Goal: Check status: Check status

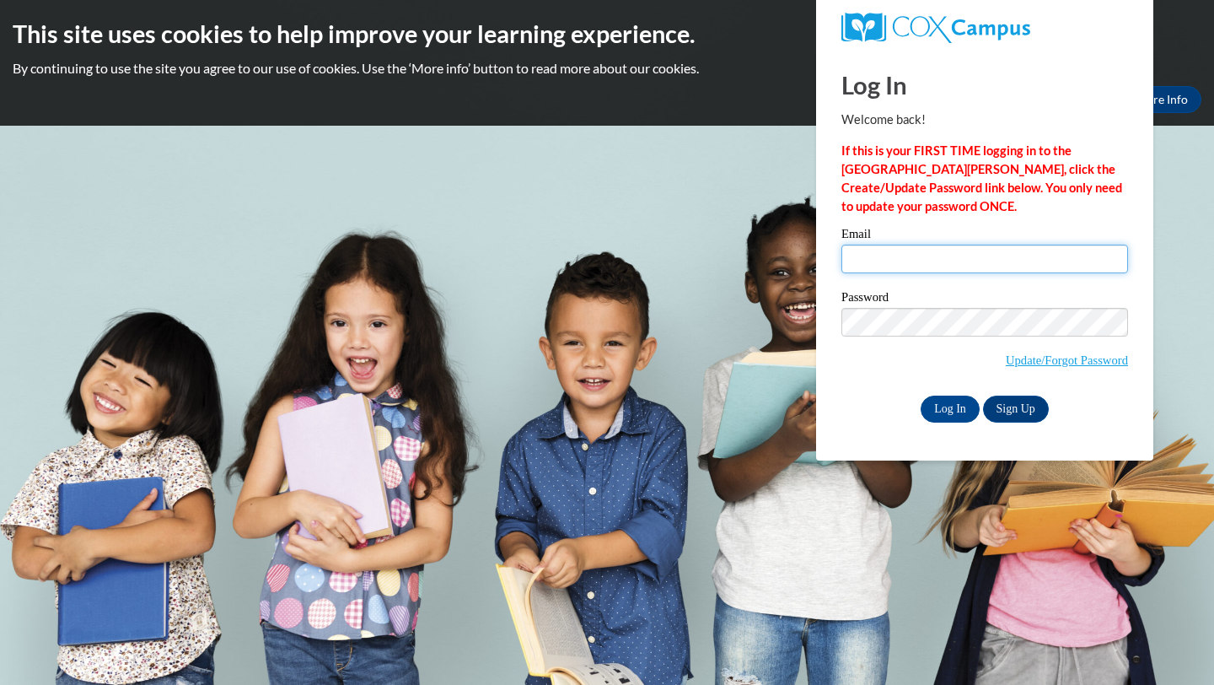
type input "jafink@waukesha.k12.wi.us"
click at [941, 414] on input "Log In" at bounding box center [950, 408] width 59 height 27
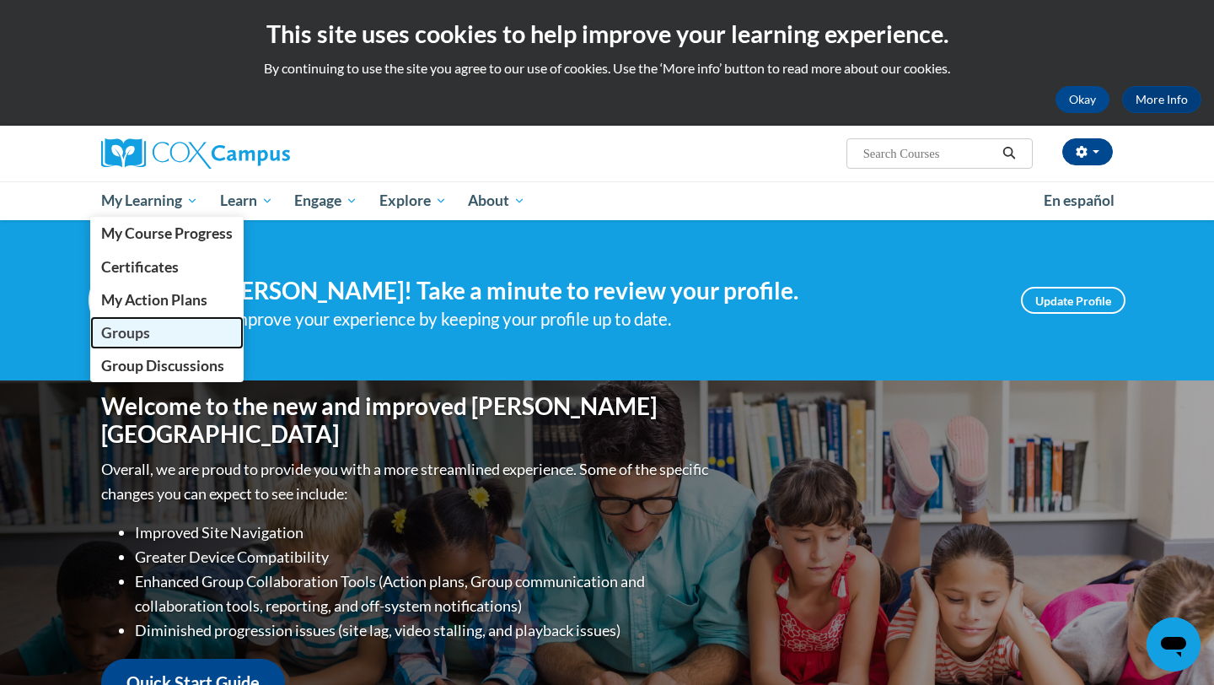
click at [144, 330] on span "Groups" at bounding box center [125, 333] width 49 height 18
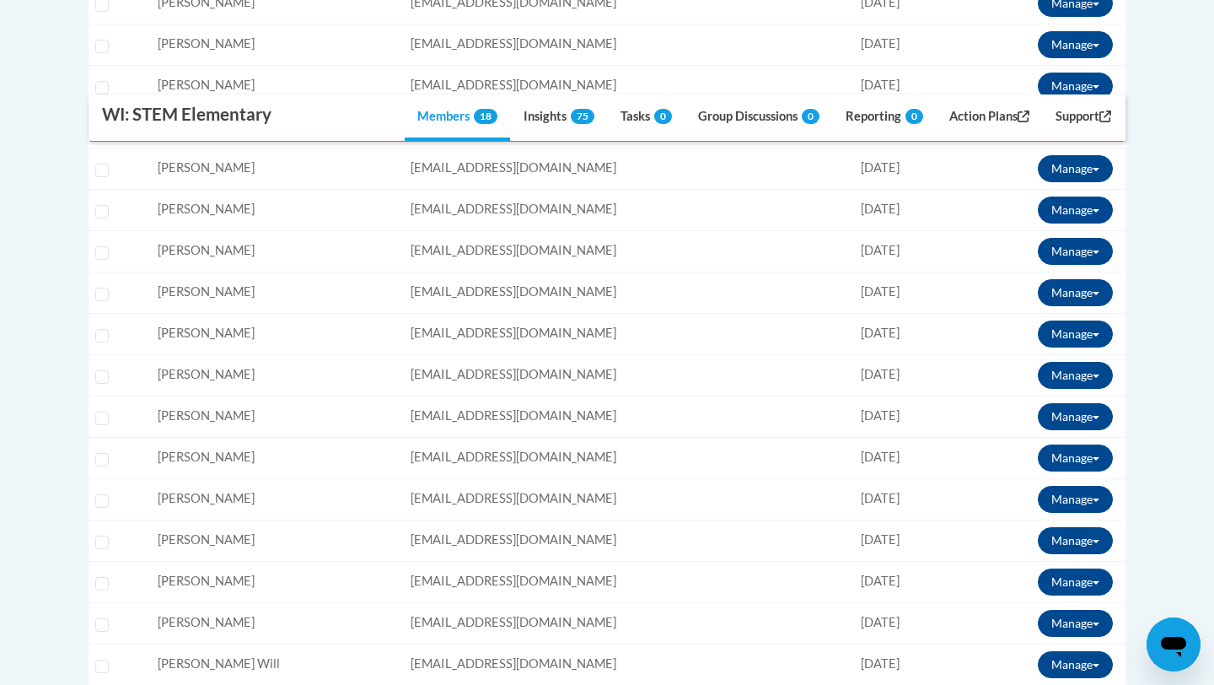
scroll to position [604, 0]
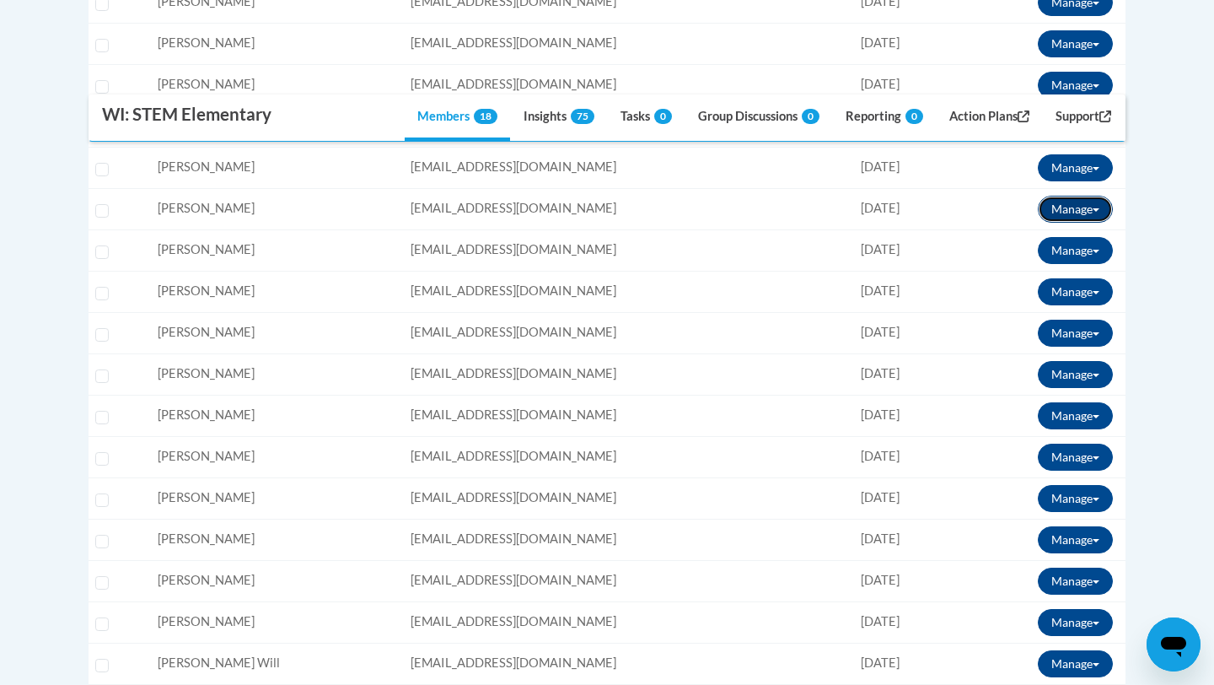
click at [1096, 212] on span at bounding box center [1096, 209] width 7 height 3
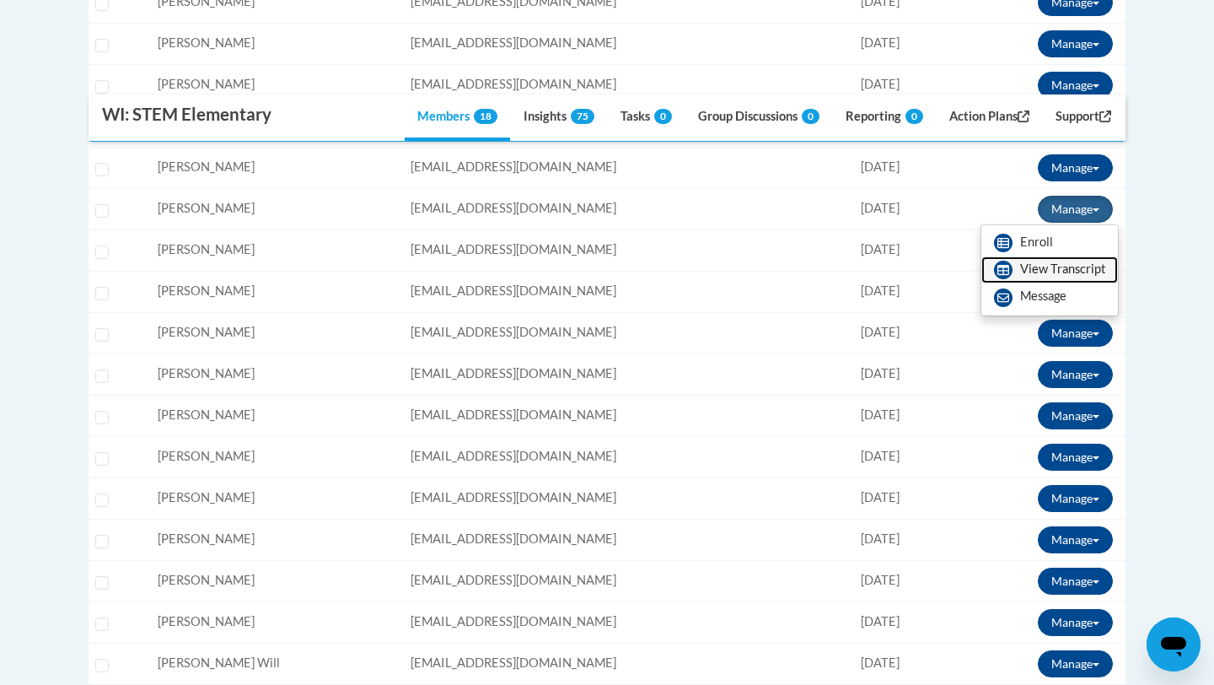
click at [1055, 270] on link "View Transcript" at bounding box center [1049, 269] width 137 height 27
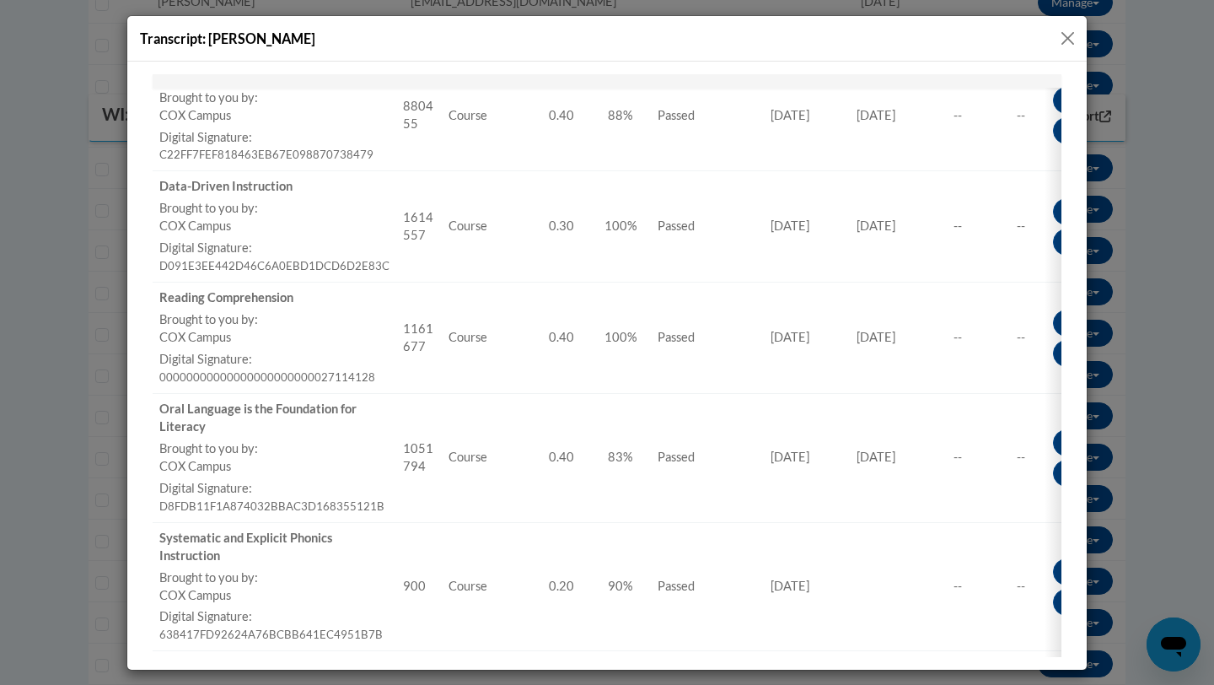
scroll to position [359, 0]
click at [1068, 36] on button "Close" at bounding box center [1067, 38] width 21 height 21
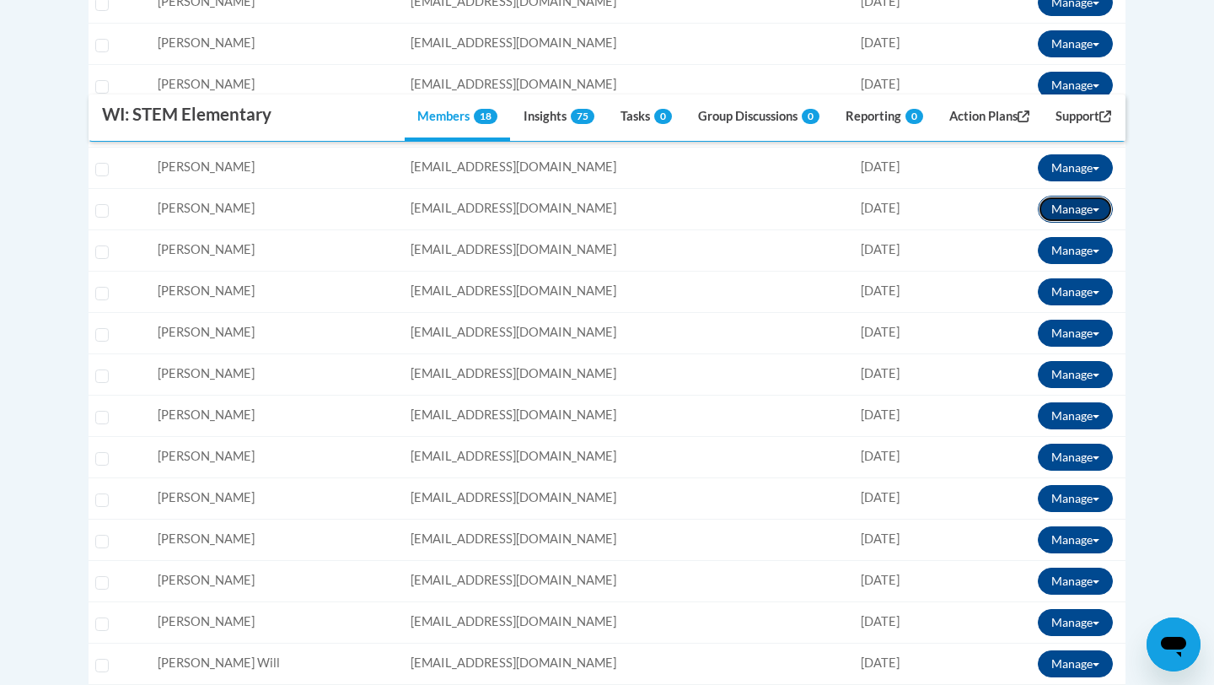
click at [1065, 208] on button "Manage" at bounding box center [1075, 209] width 75 height 27
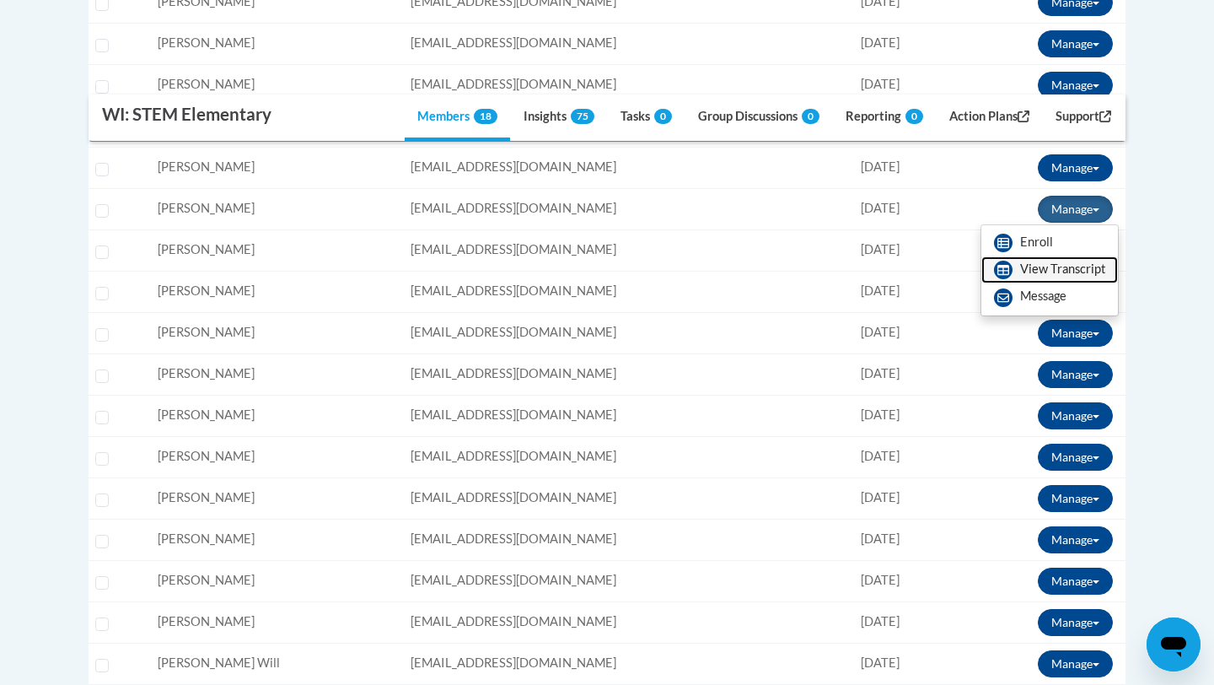
click at [1043, 276] on link "View Transcript" at bounding box center [1049, 269] width 137 height 27
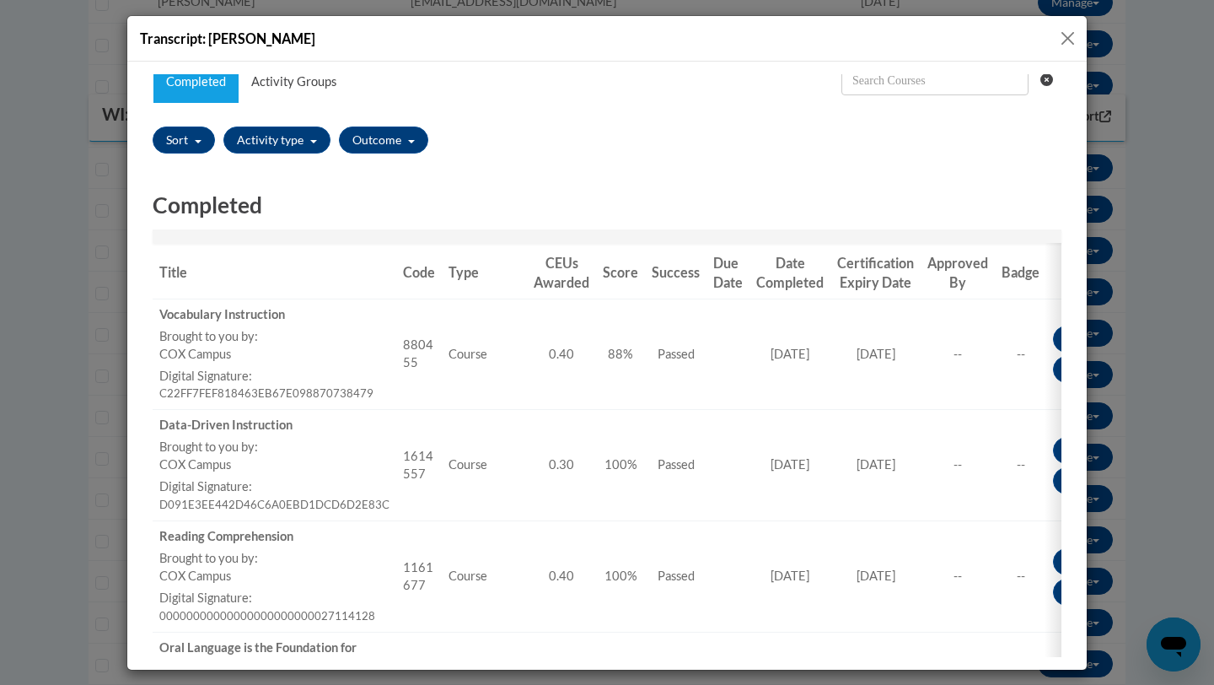
scroll to position [113, 0]
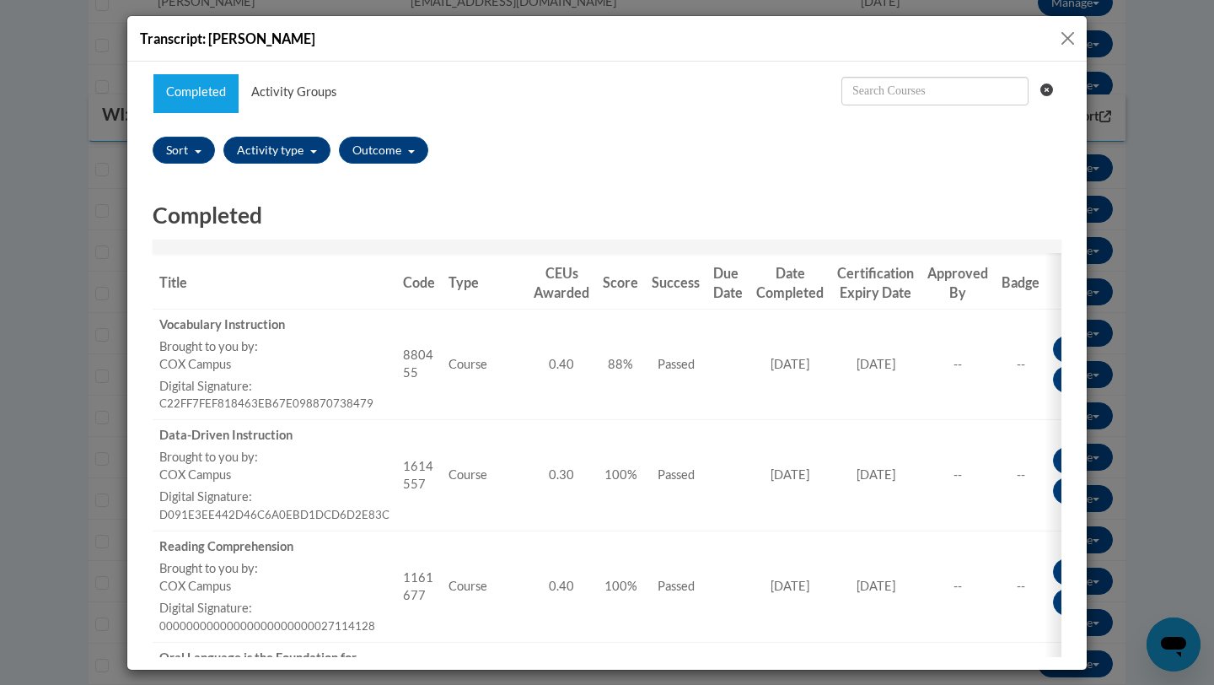
click at [1069, 32] on button "Close" at bounding box center [1067, 38] width 21 height 21
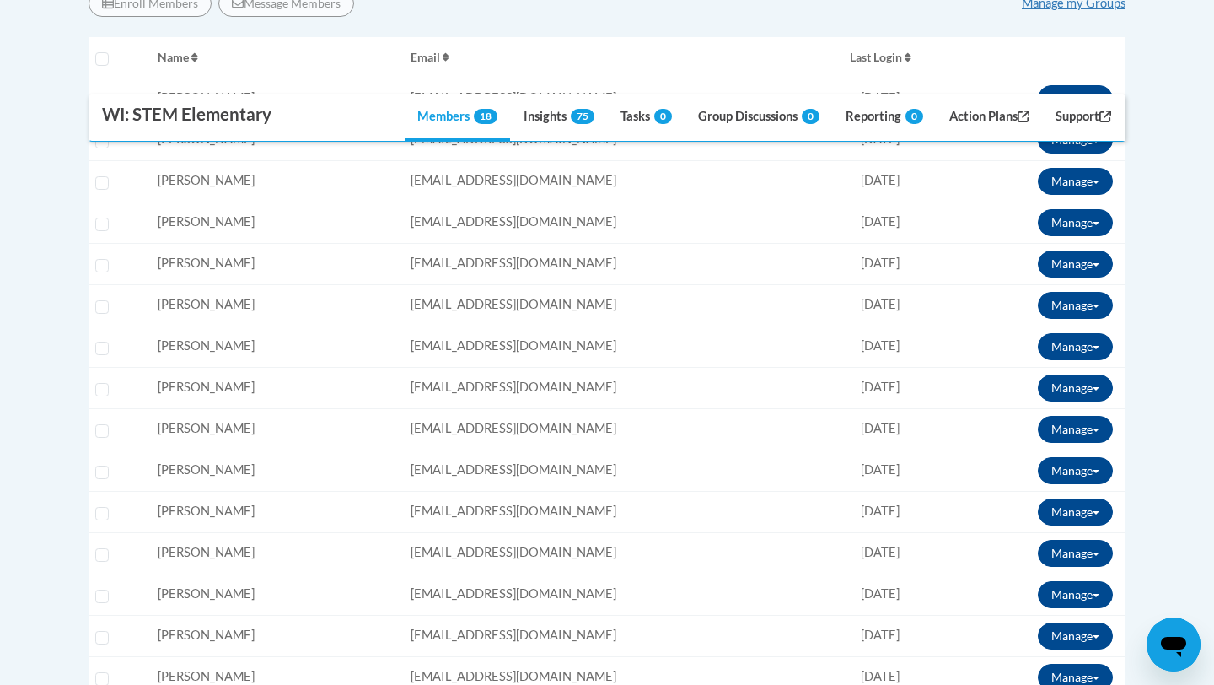
scroll to position [512, 0]
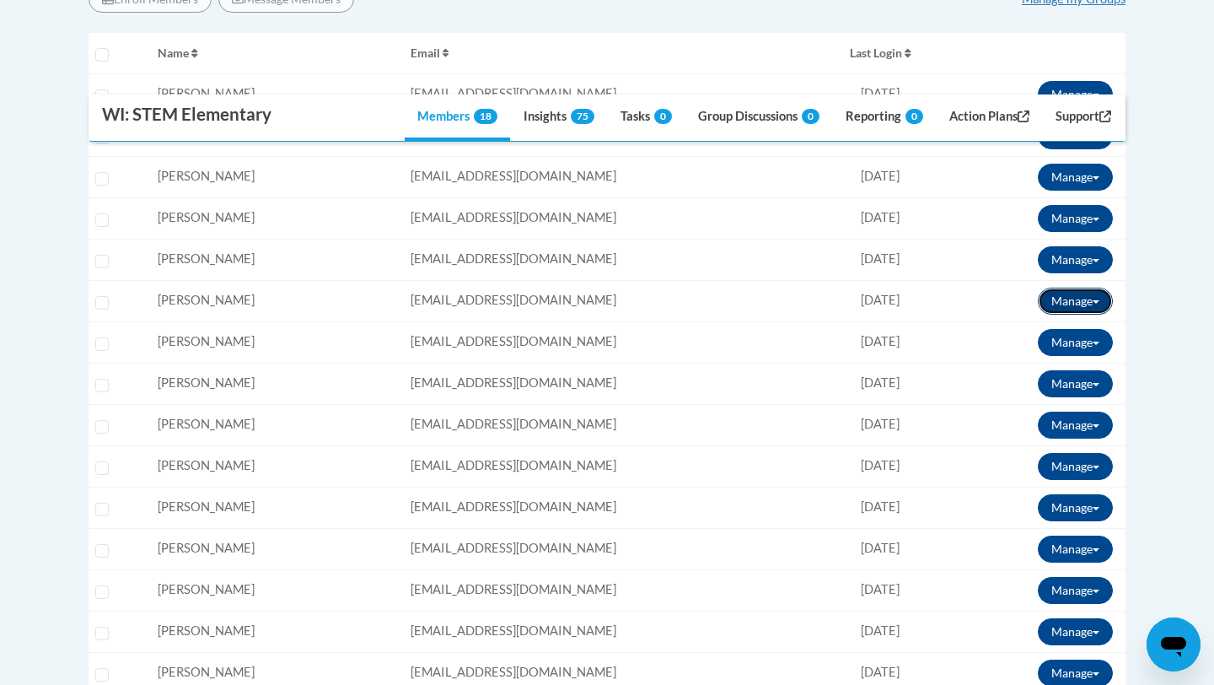
click at [1088, 297] on button "Manage" at bounding box center [1075, 300] width 75 height 27
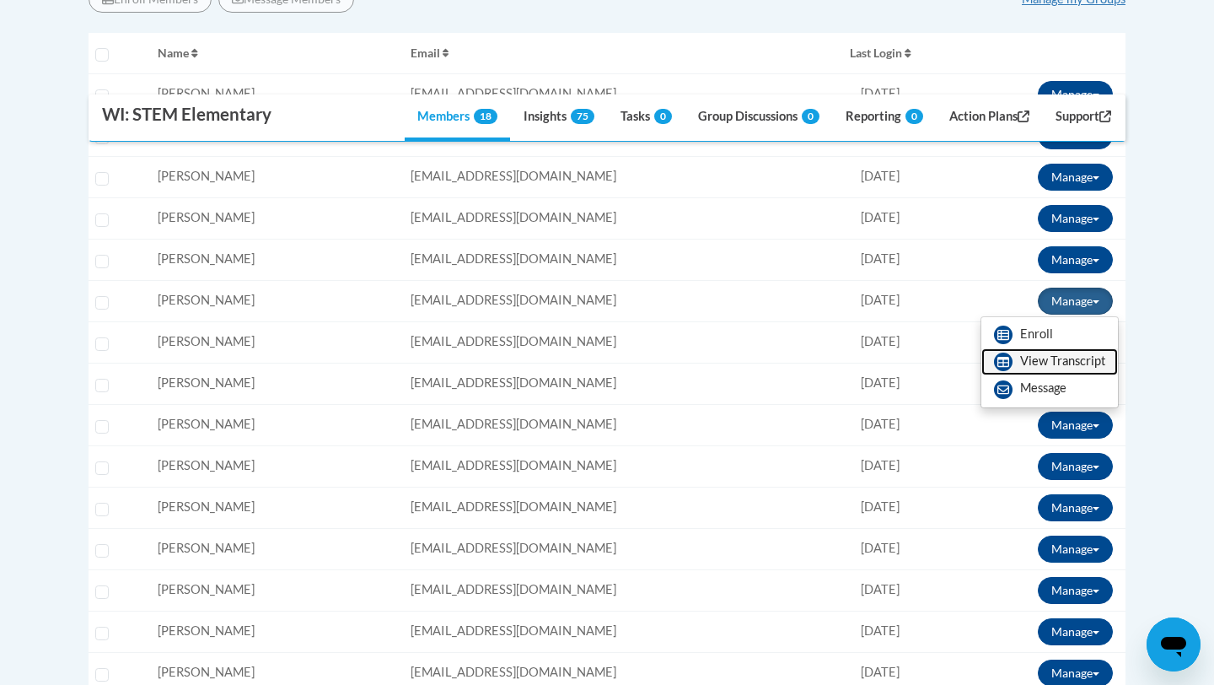
click at [1041, 364] on link "View Transcript" at bounding box center [1049, 361] width 137 height 27
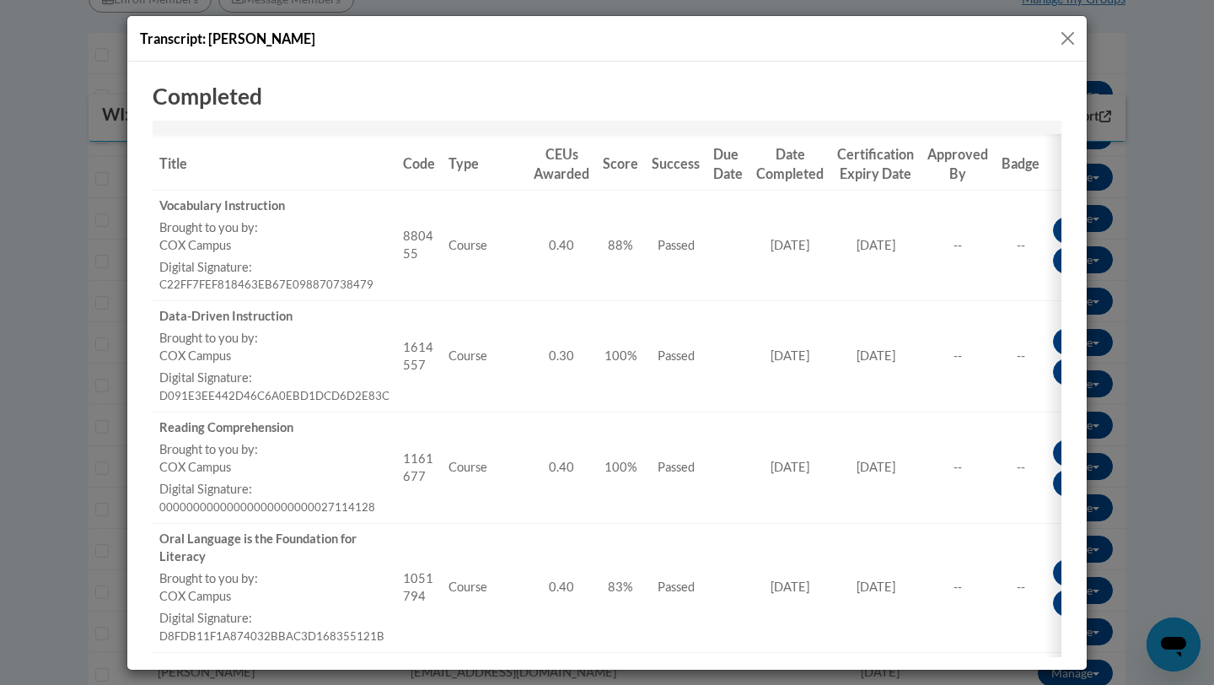
scroll to position [0, 0]
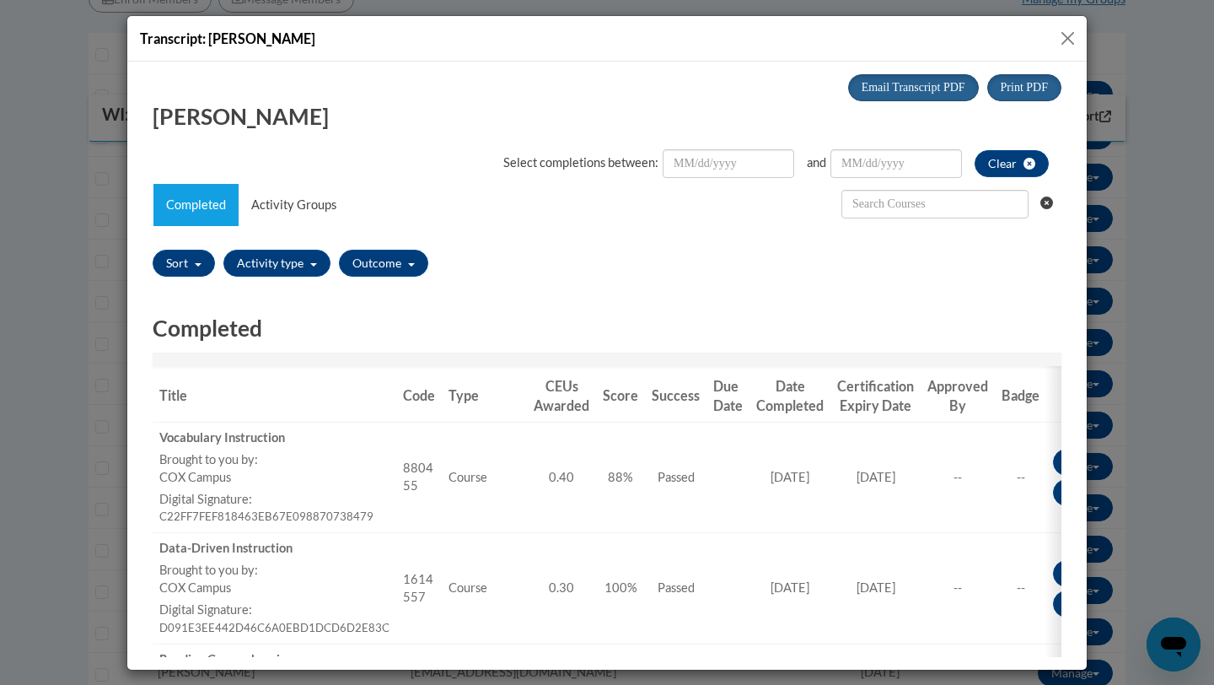
click at [1066, 35] on button "Close" at bounding box center [1067, 38] width 21 height 21
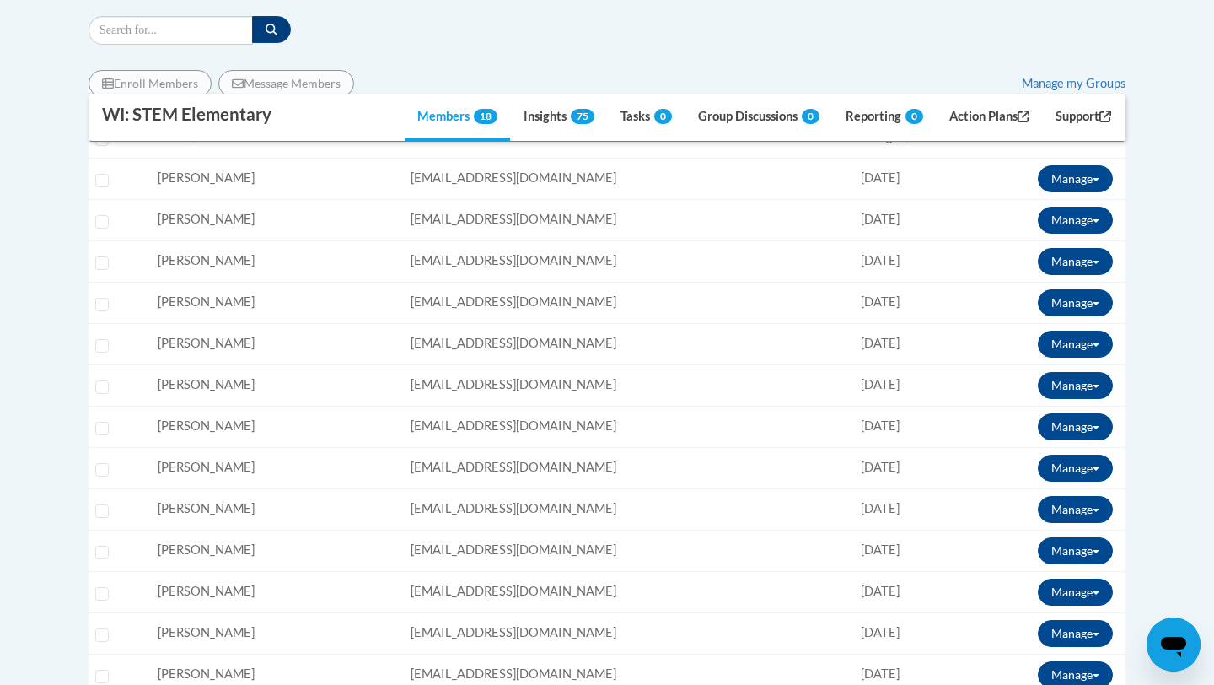
scroll to position [430, 0]
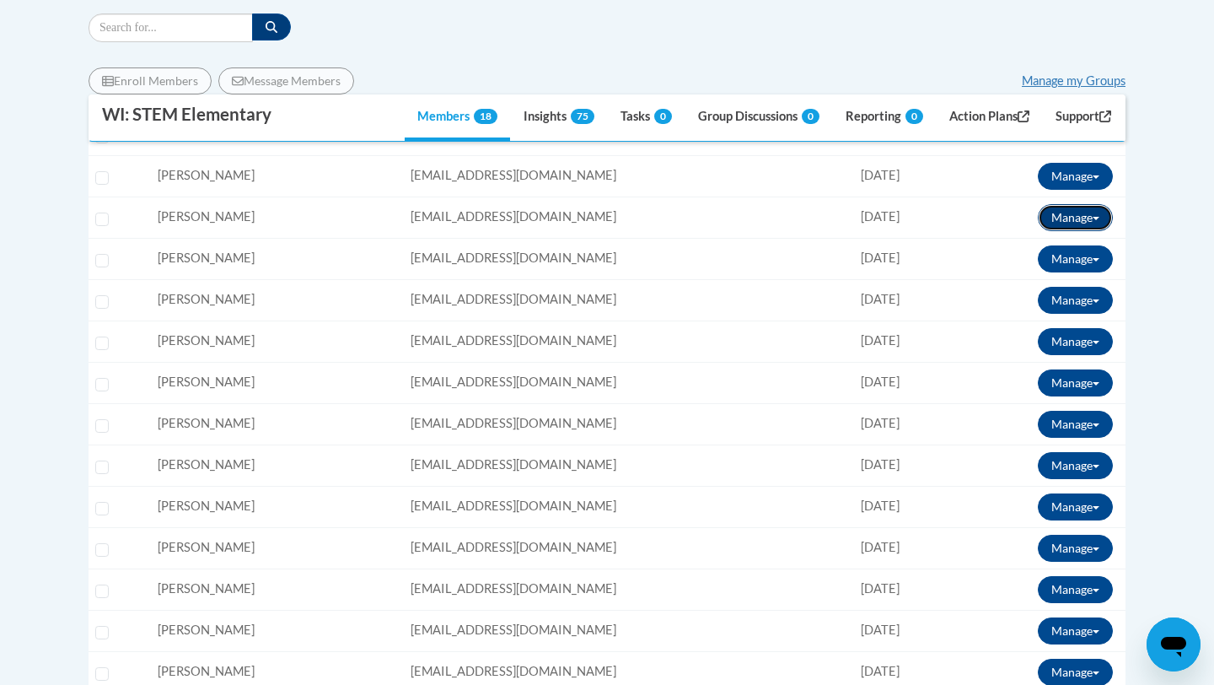
click at [1088, 213] on button "Manage" at bounding box center [1075, 217] width 75 height 27
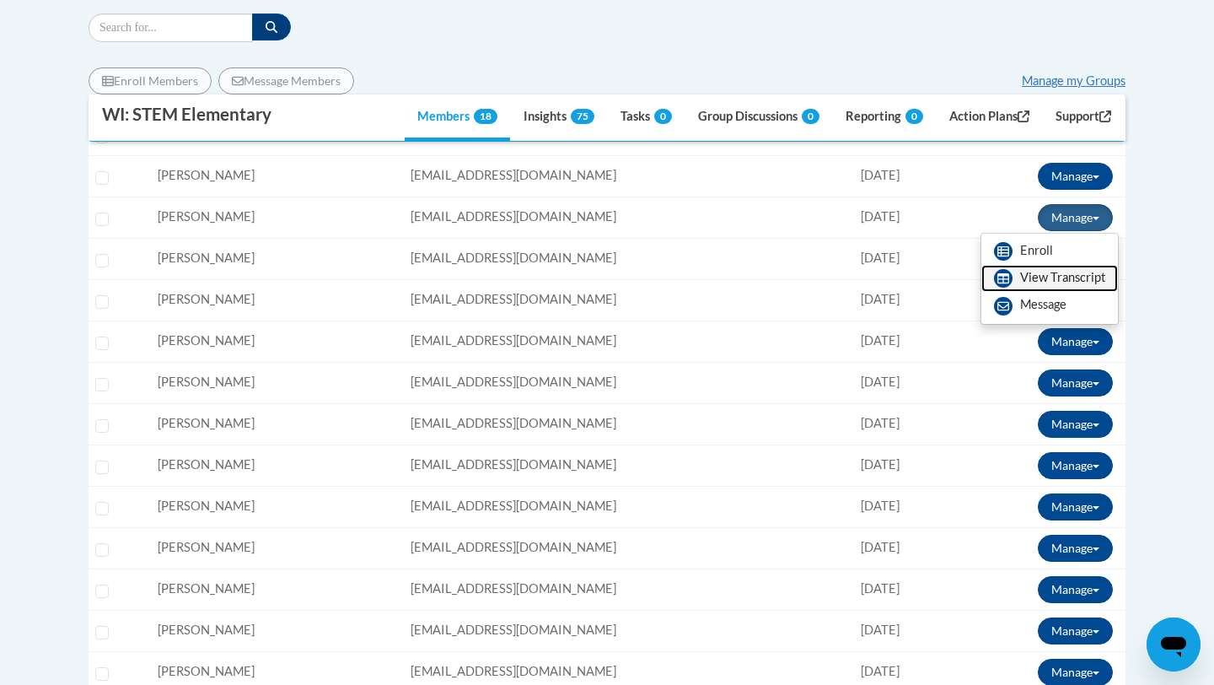
click at [1066, 277] on link "View Transcript" at bounding box center [1049, 278] width 137 height 27
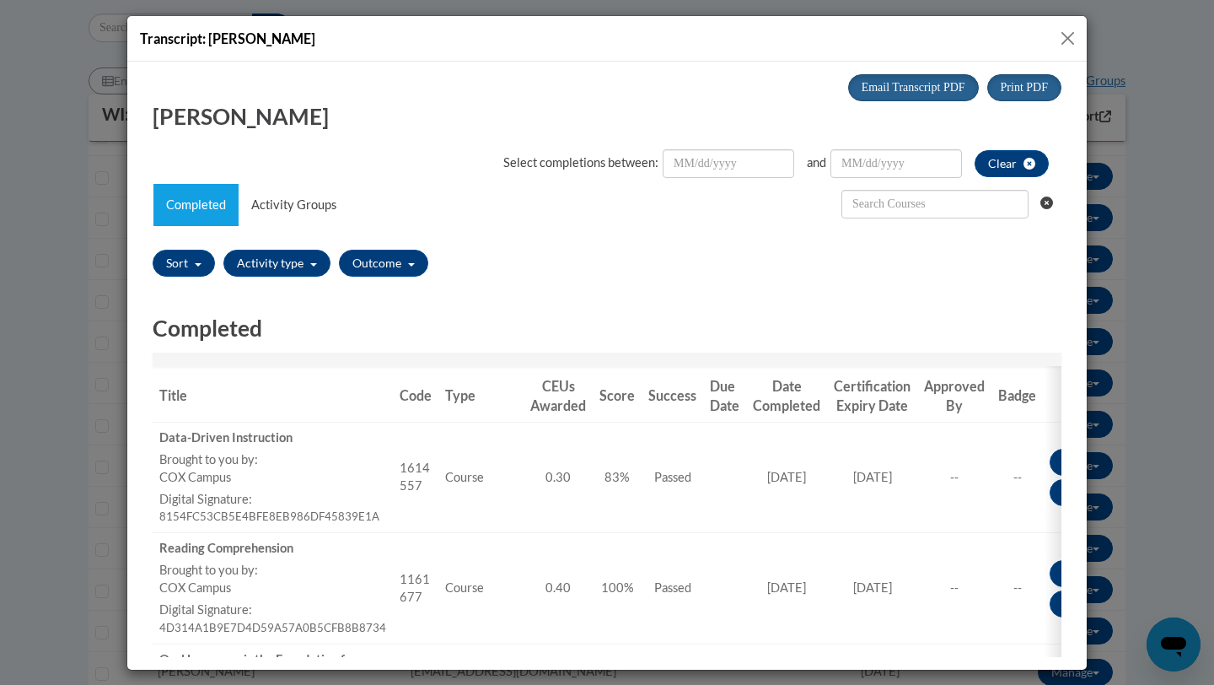
scroll to position [0, 0]
click at [1067, 36] on button "Close" at bounding box center [1067, 38] width 21 height 21
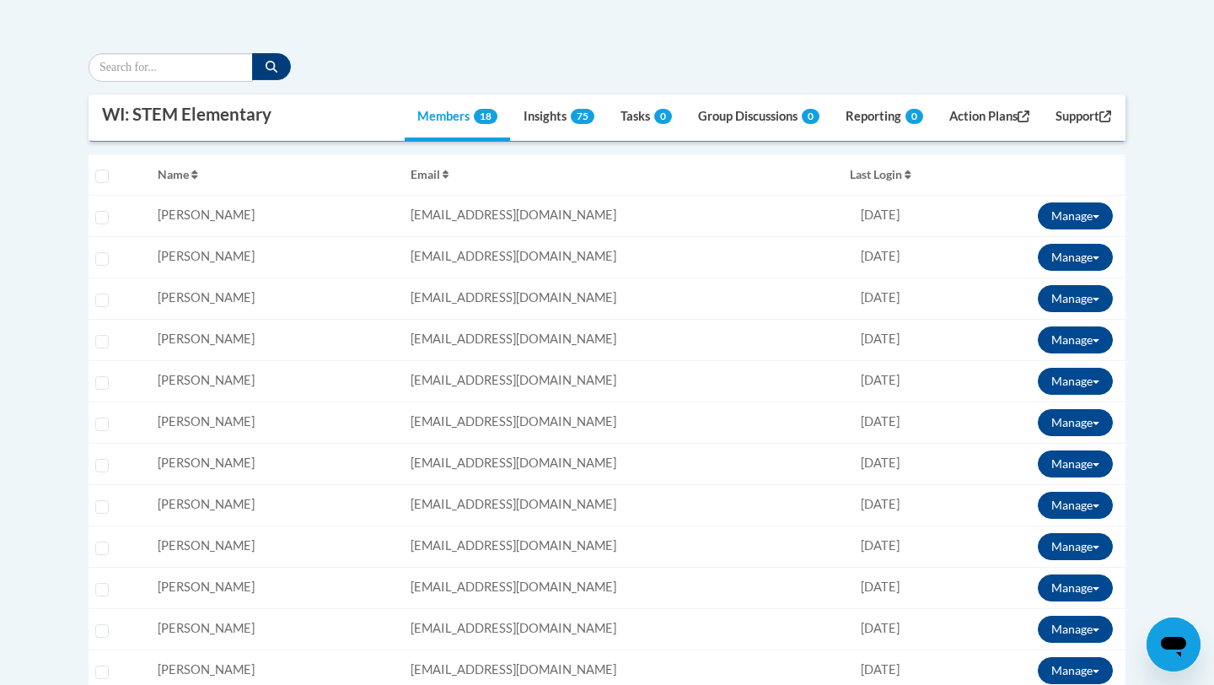
scroll to position [406, 0]
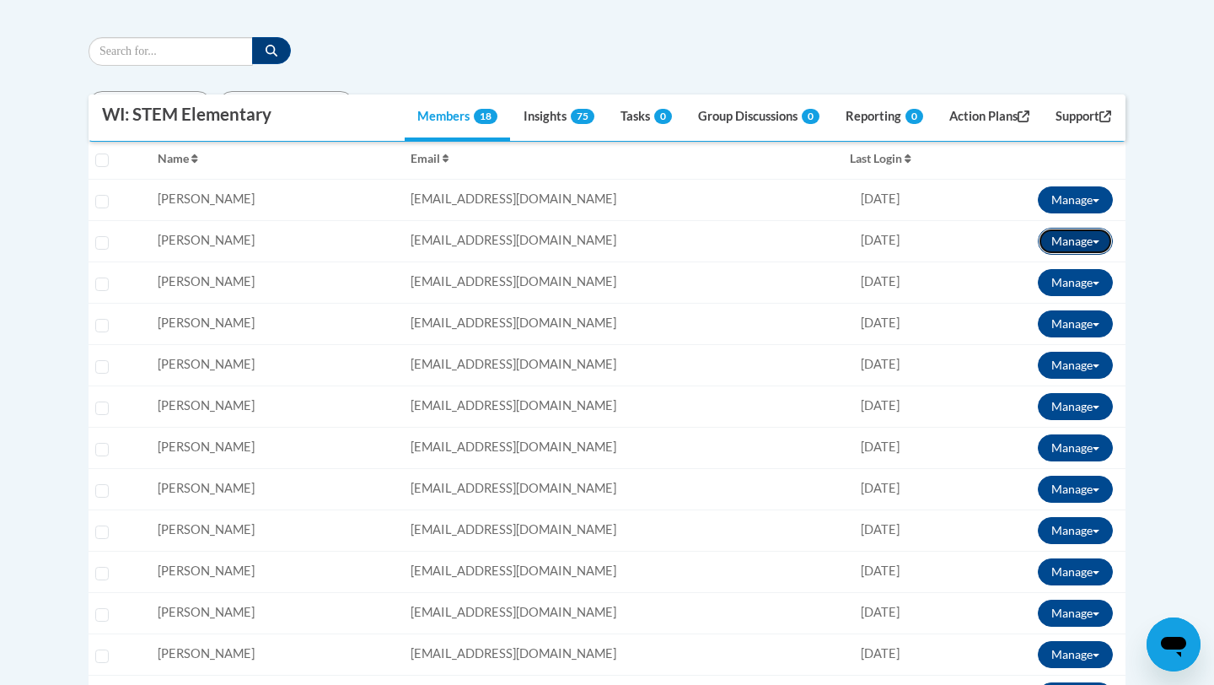
click at [1076, 233] on button "Manage" at bounding box center [1075, 241] width 75 height 27
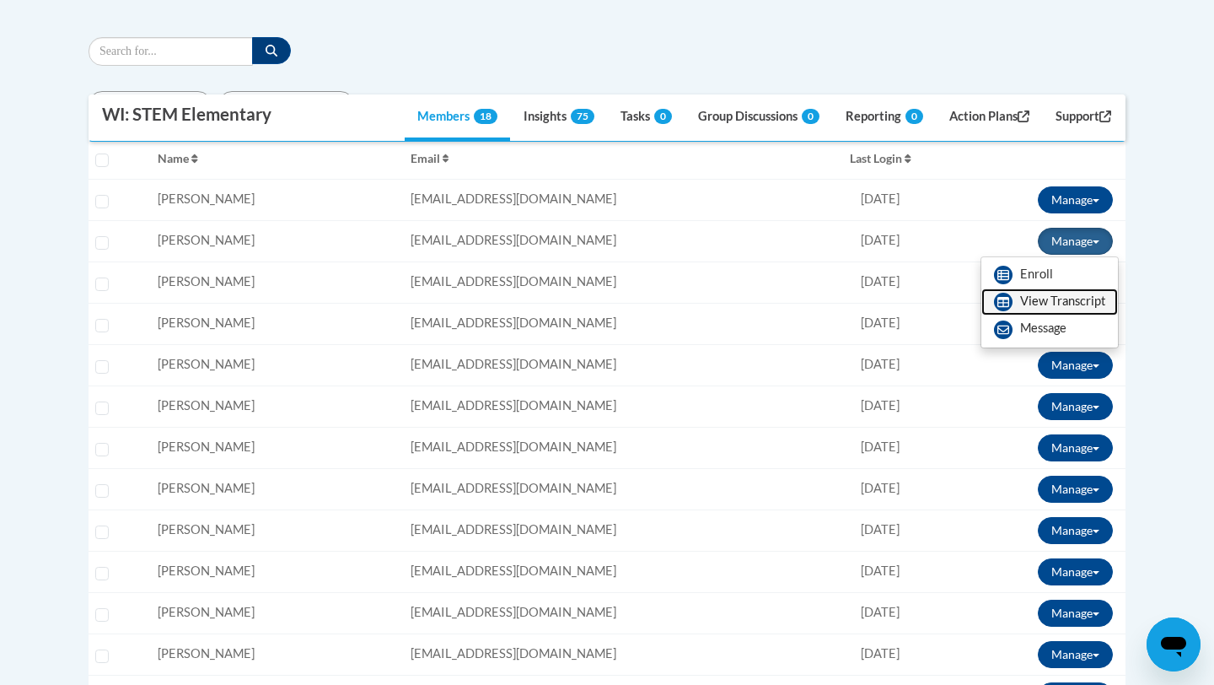
click at [1042, 309] on link "View Transcript" at bounding box center [1049, 301] width 137 height 27
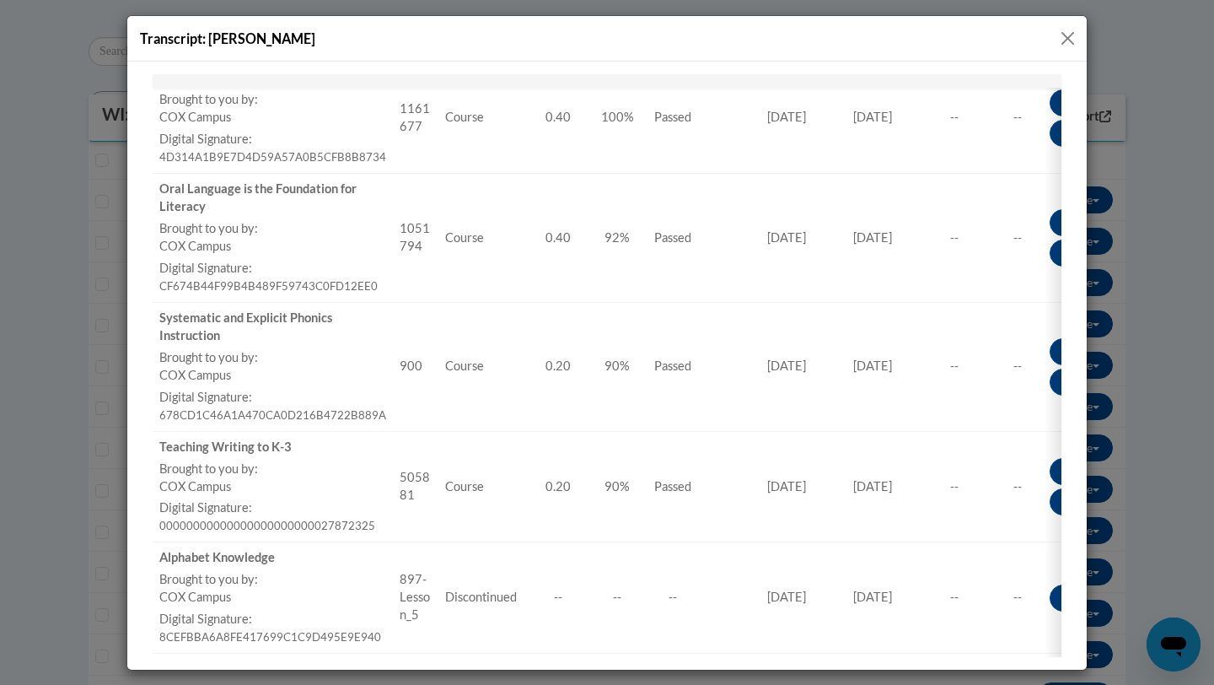
scroll to position [473, 0]
click at [1069, 31] on button "Close" at bounding box center [1067, 38] width 21 height 21
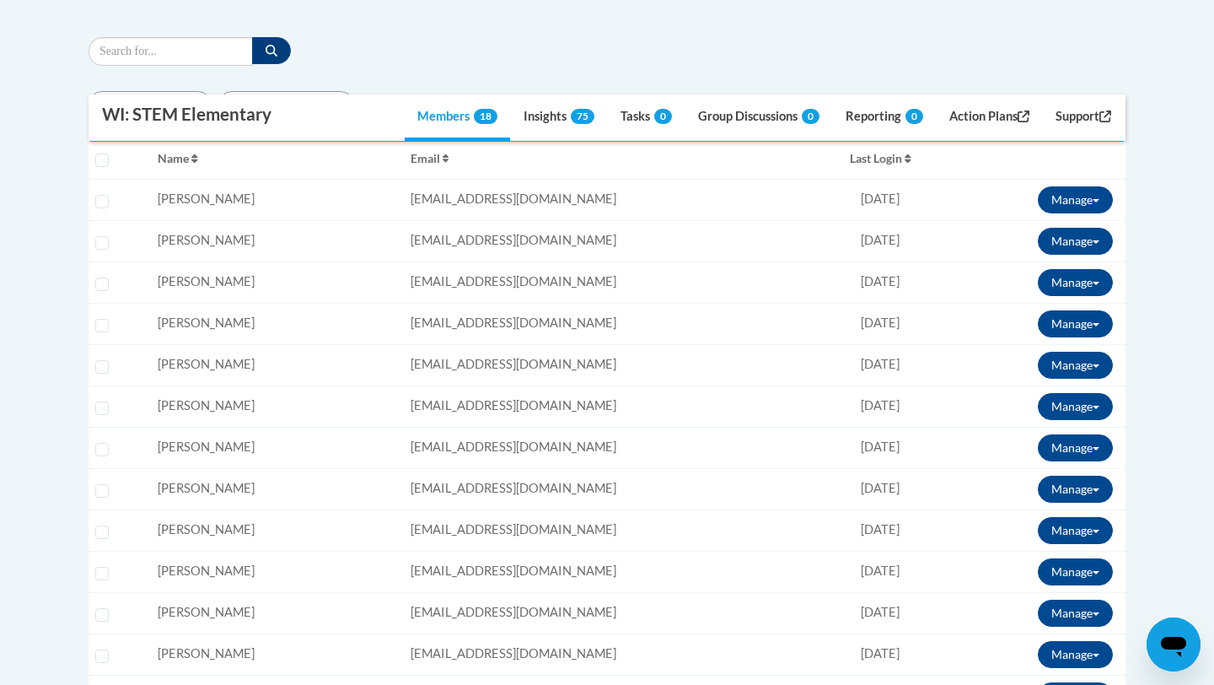
scroll to position [0, 0]
